Goal: Task Accomplishment & Management: Use online tool/utility

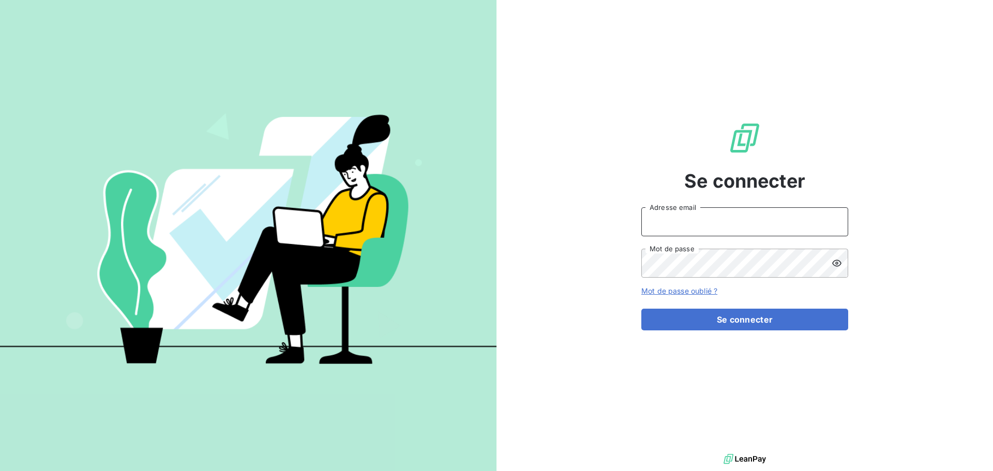
type input "[EMAIL_ADDRESS][DOMAIN_NAME]"
click at [803, 305] on form "[EMAIL_ADDRESS][DOMAIN_NAME] Adresse email Mot de passe Mot de passe oublié ? S…" at bounding box center [744, 268] width 207 height 123
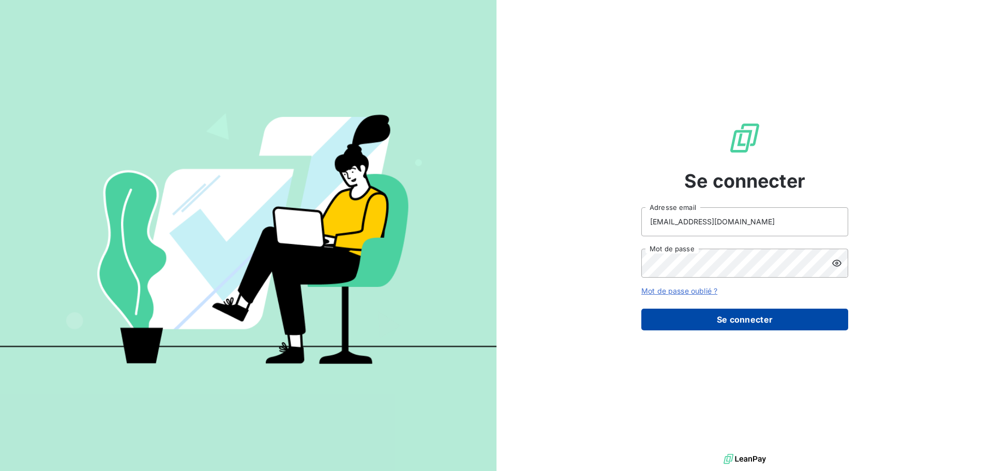
click at [801, 311] on button "Se connecter" at bounding box center [744, 320] width 207 height 22
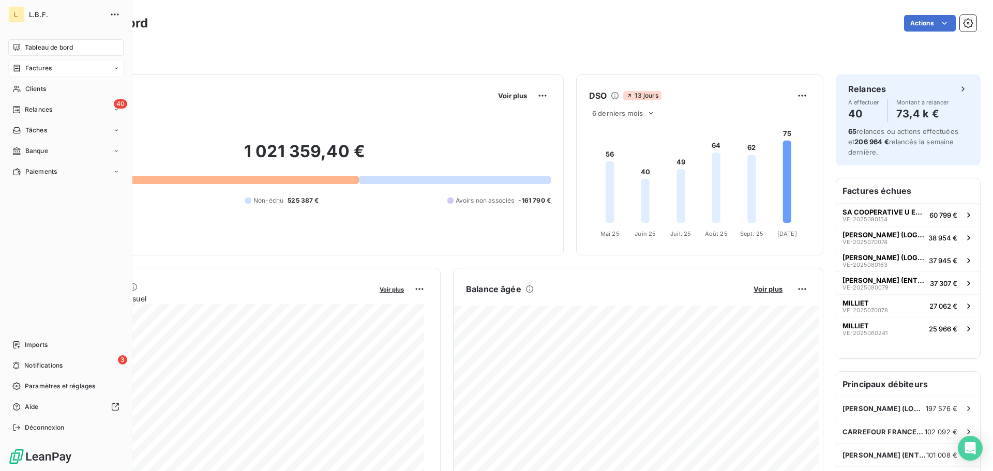
click at [27, 60] on div "Factures" at bounding box center [65, 68] width 115 height 17
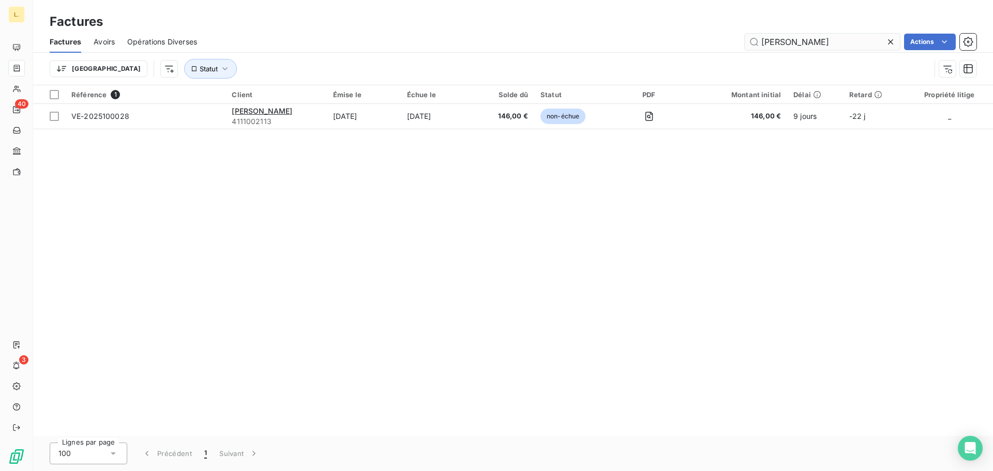
drag, startPoint x: 818, startPoint y: 44, endPoint x: 748, endPoint y: 43, distance: 69.3
click at [748, 43] on input "[PERSON_NAME]" at bounding box center [822, 42] width 155 height 17
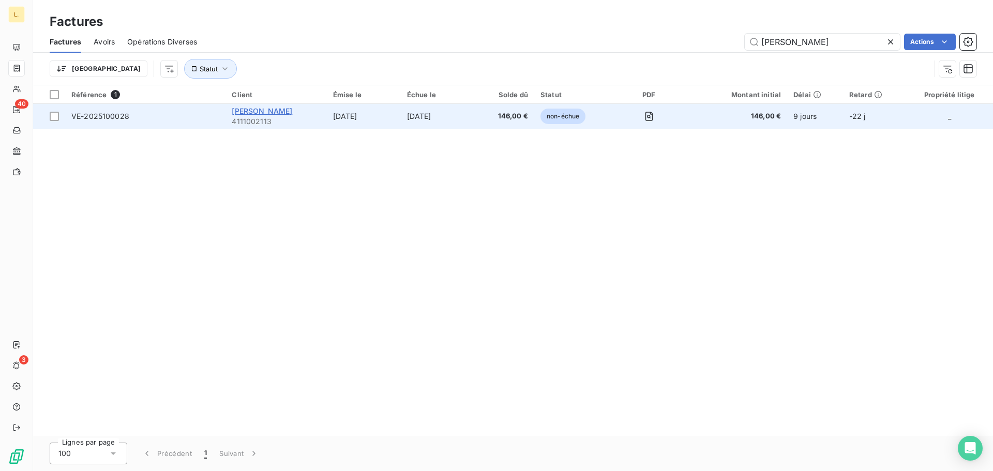
click at [239, 112] on span "[PERSON_NAME]" at bounding box center [262, 111] width 61 height 9
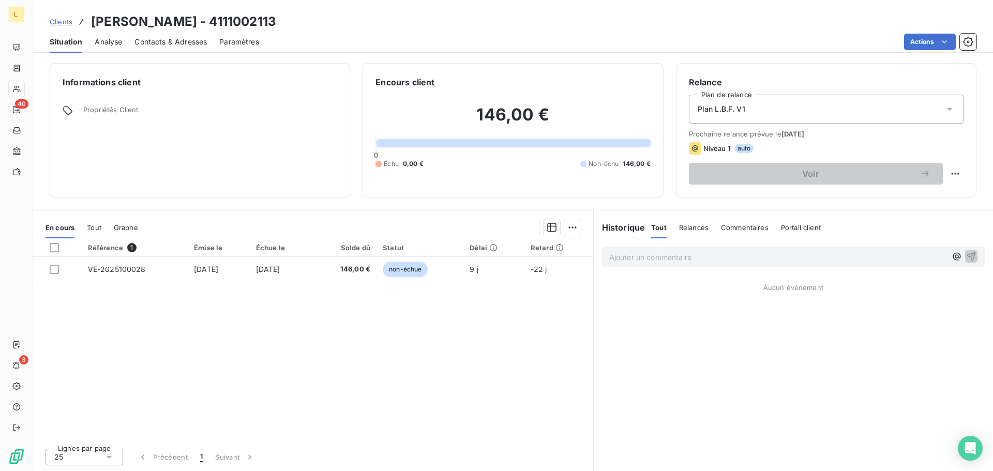
drag, startPoint x: 244, startPoint y: 111, endPoint x: 341, endPoint y: 44, distance: 117.9
click at [341, 44] on div "Actions" at bounding box center [624, 42] width 705 height 17
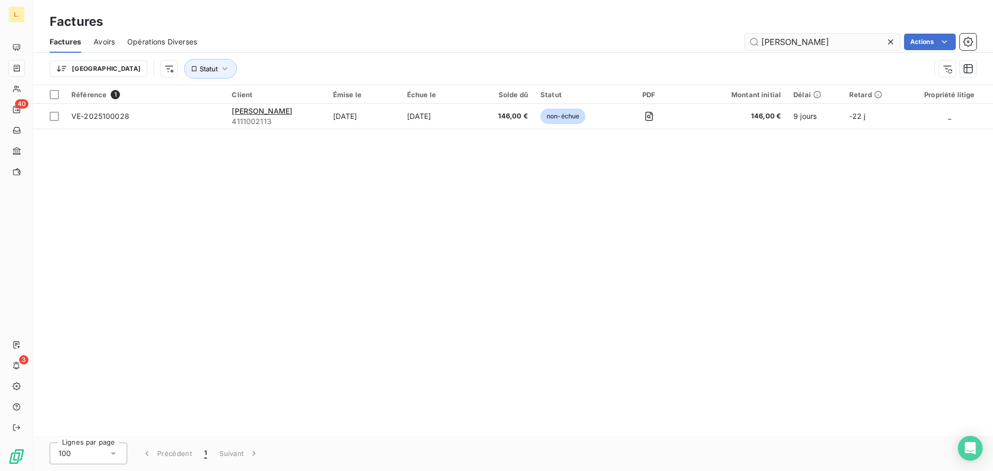
drag, startPoint x: 849, startPoint y: 41, endPoint x: 757, endPoint y: 44, distance: 92.6
click at [757, 44] on input "[PERSON_NAME]" at bounding box center [822, 42] width 155 height 17
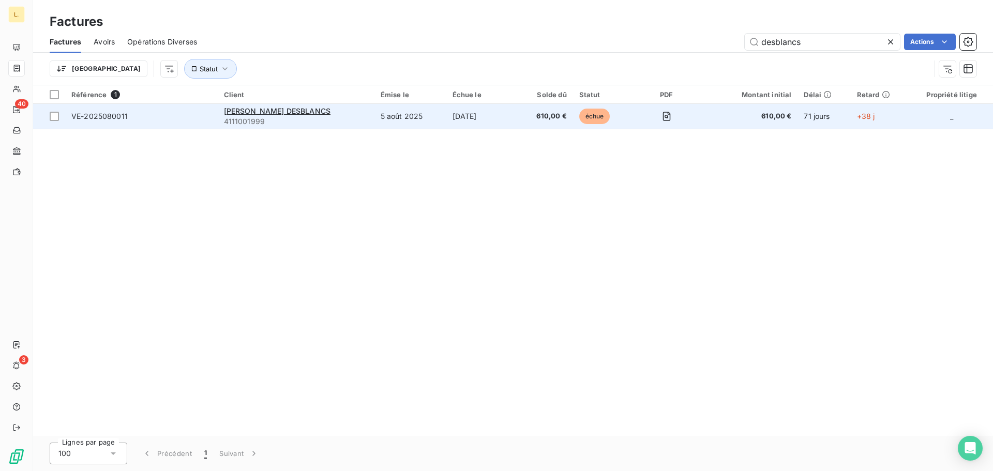
type input "desblancs"
click at [374, 124] on td "5 août 2025" at bounding box center [410, 116] width 72 height 25
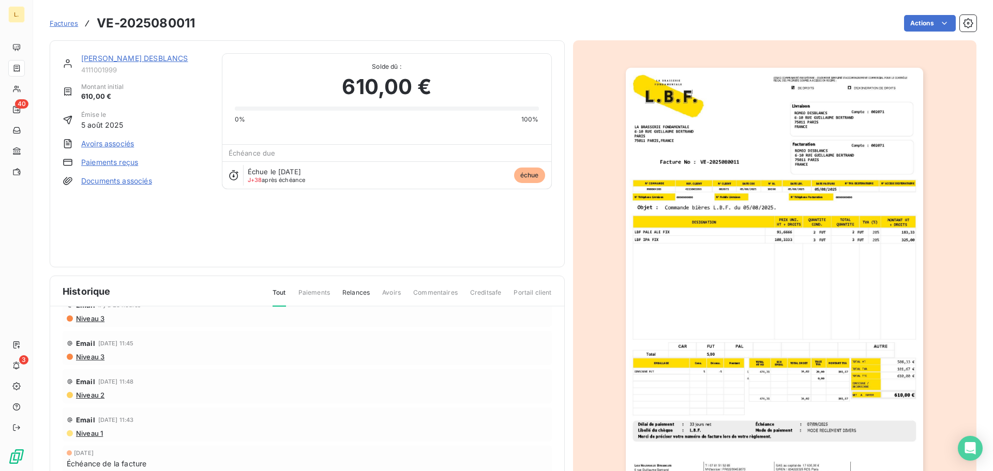
click at [112, 156] on div "ROMEO DESBLANCS 4111001999 Montant initial 610,00 € Émise le 5 août 2025 Avoirs…" at bounding box center [136, 153] width 147 height 201
click at [112, 157] on link "Paiements reçus" at bounding box center [109, 162] width 57 height 10
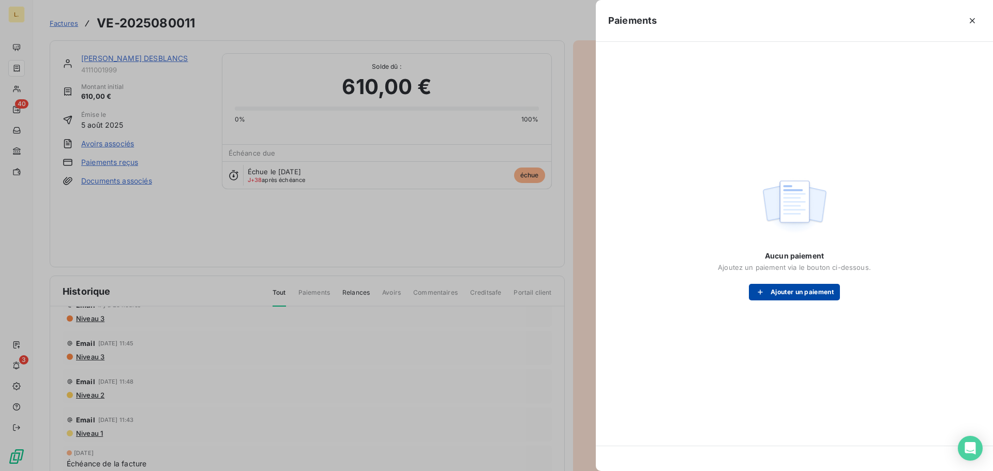
click at [765, 286] on button "Ajouter un paiement" at bounding box center [794, 292] width 91 height 17
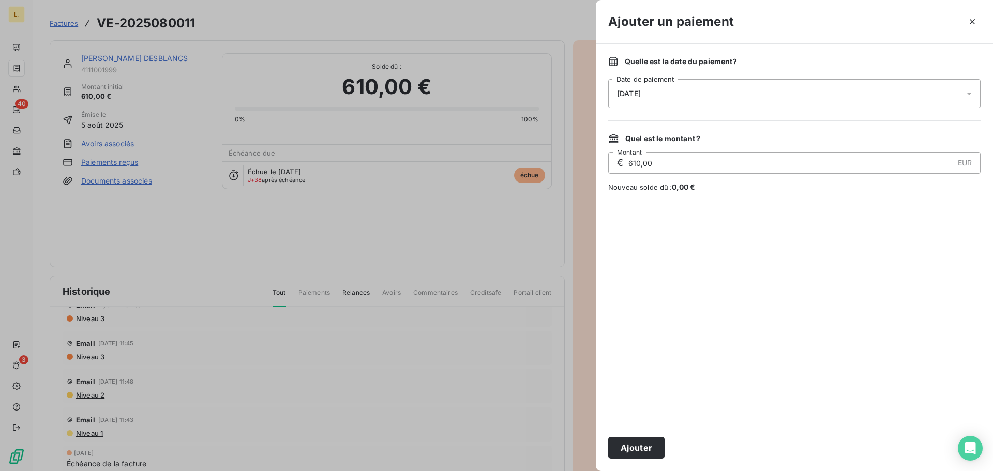
click at [691, 92] on div "[DATE]" at bounding box center [794, 93] width 372 height 29
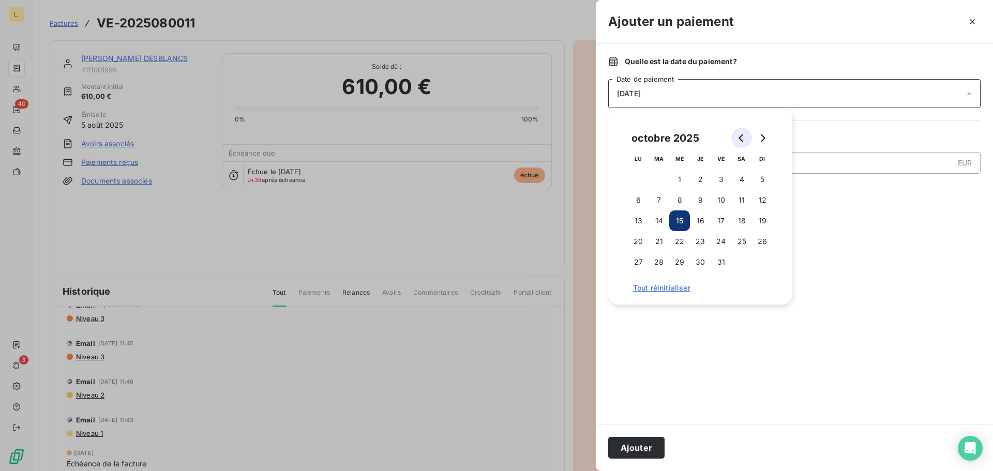
click at [738, 131] on button "Go to previous month" at bounding box center [741, 138] width 21 height 21
click at [738, 132] on button "Go to previous month" at bounding box center [741, 138] width 21 height 21
click at [637, 281] on button "30" at bounding box center [638, 283] width 21 height 21
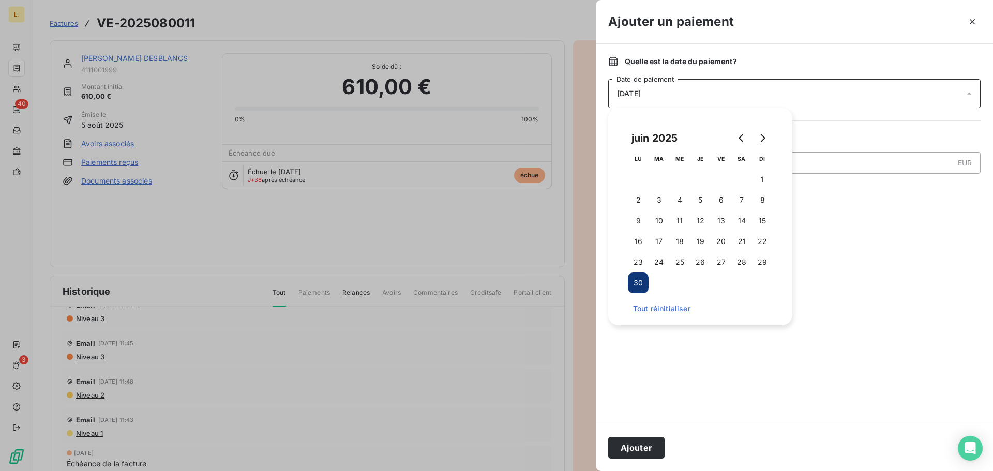
click at [823, 233] on div at bounding box center [794, 308] width 372 height 207
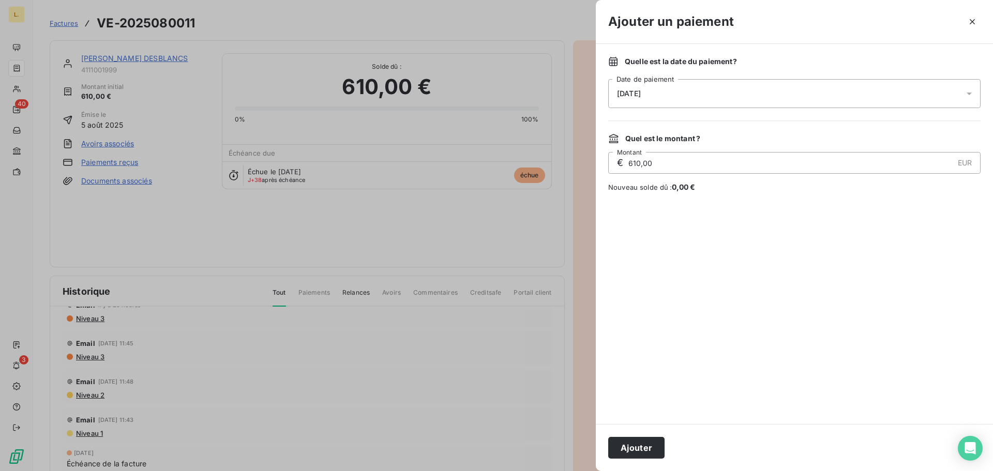
click at [634, 449] on button "Ajouter" at bounding box center [636, 448] width 56 height 22
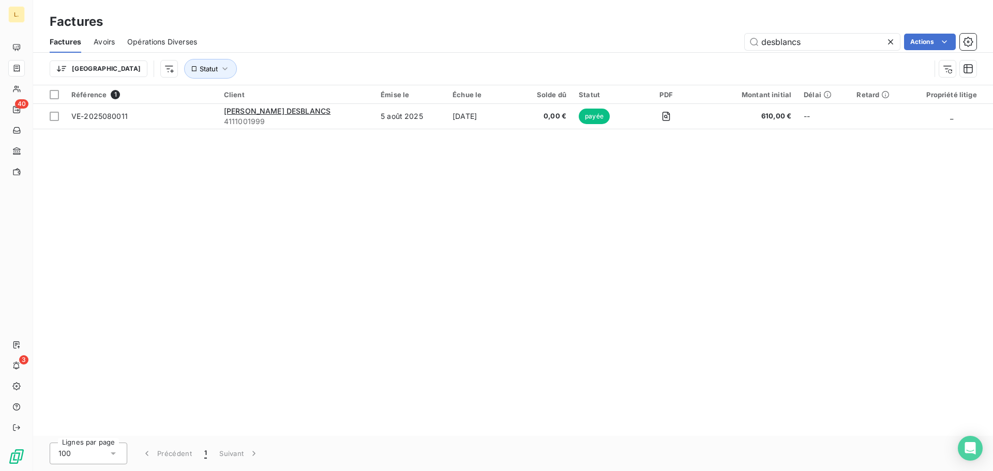
click at [892, 41] on icon at bounding box center [890, 42] width 10 height 10
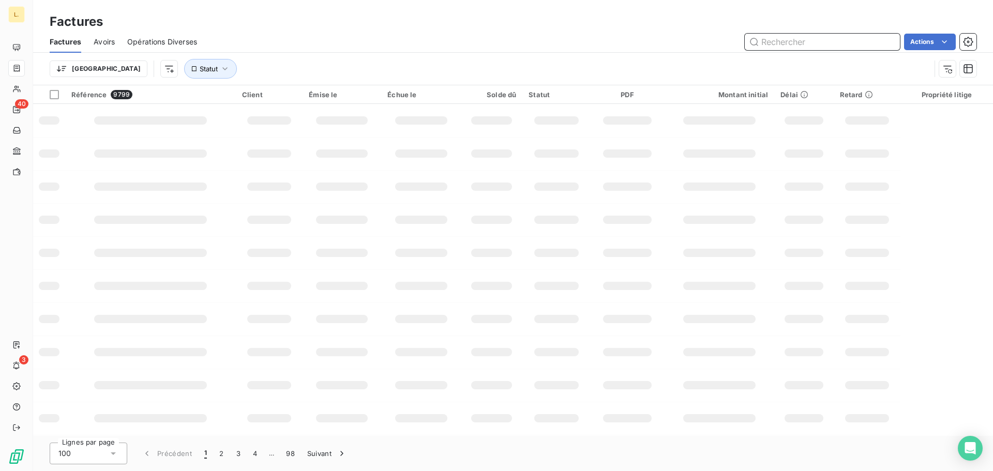
click at [786, 44] on input "text" at bounding box center [822, 42] width 155 height 17
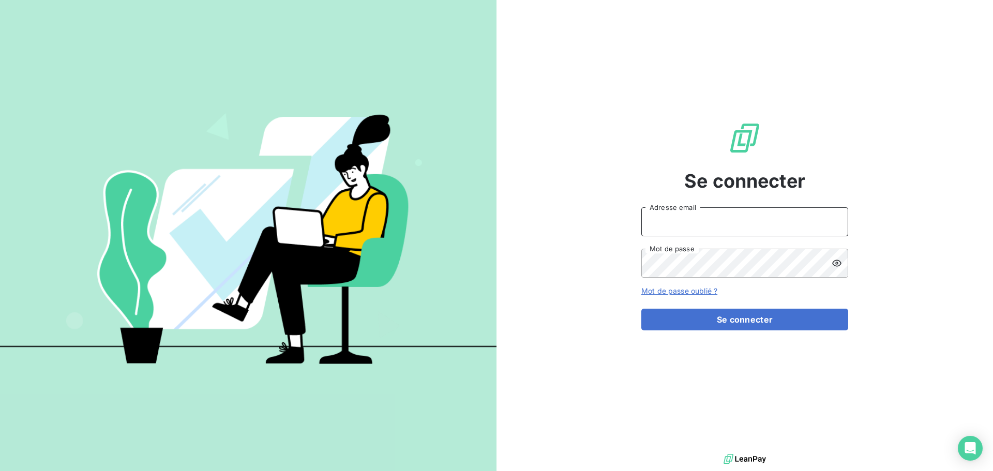
type input "[EMAIL_ADDRESS][DOMAIN_NAME]"
